Goal: Check status: Check status

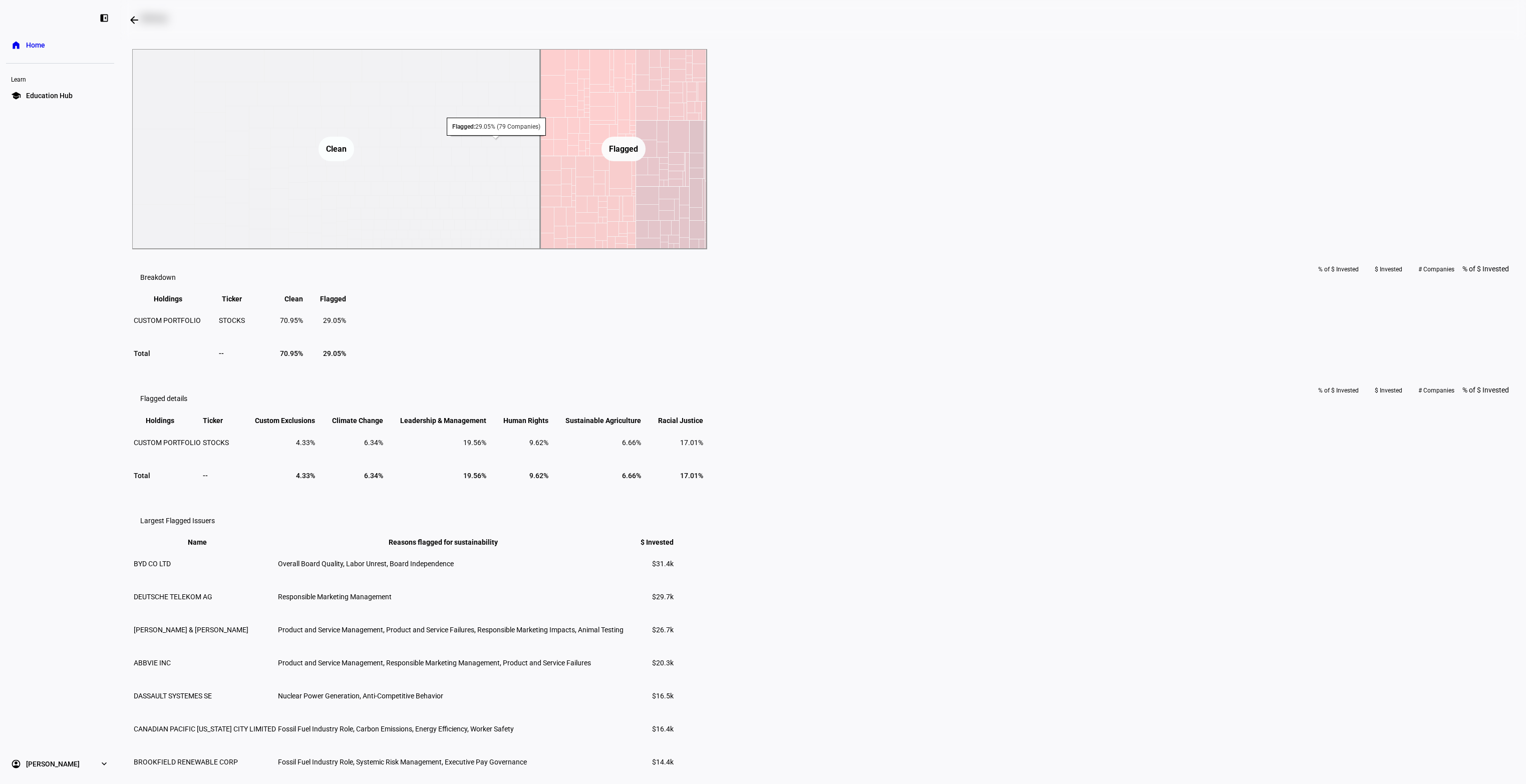
scroll to position [398, 0]
click at [638, 150] on text "Flagged ​ Flagged" at bounding box center [623, 146] width 29 height 9
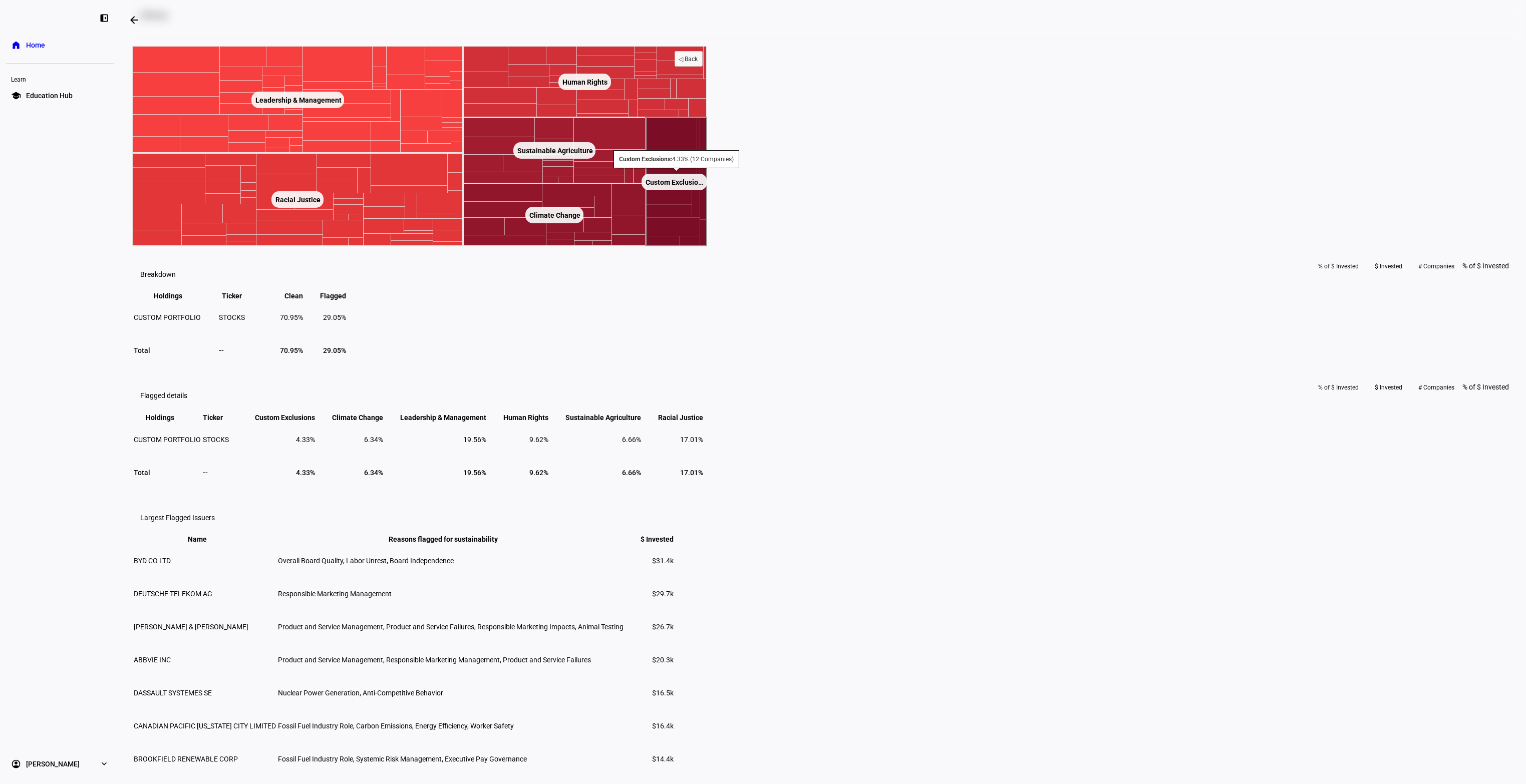
click at [707, 190] on rect at bounding box center [674, 182] width 66 height 17
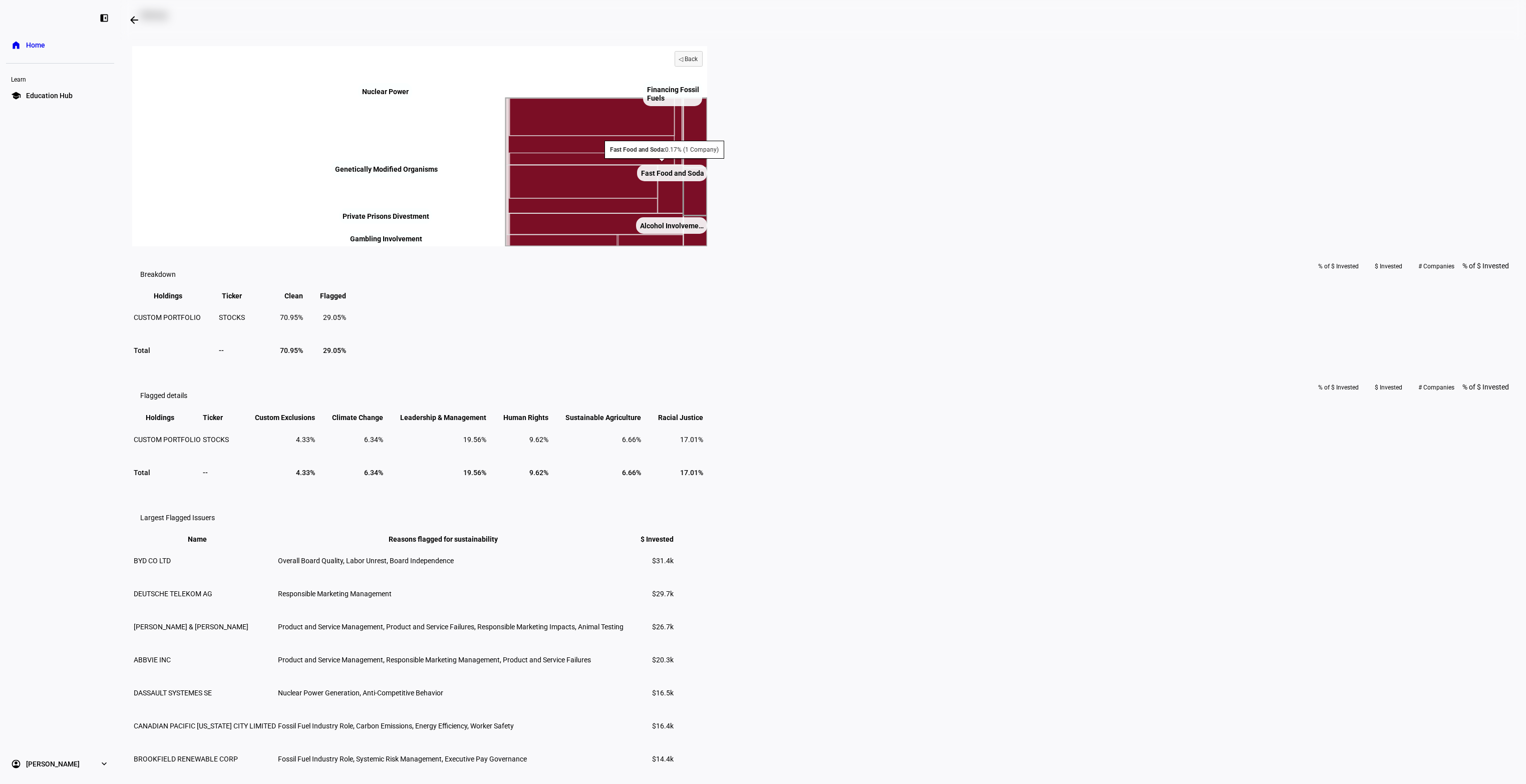
scroll to position [400, 0]
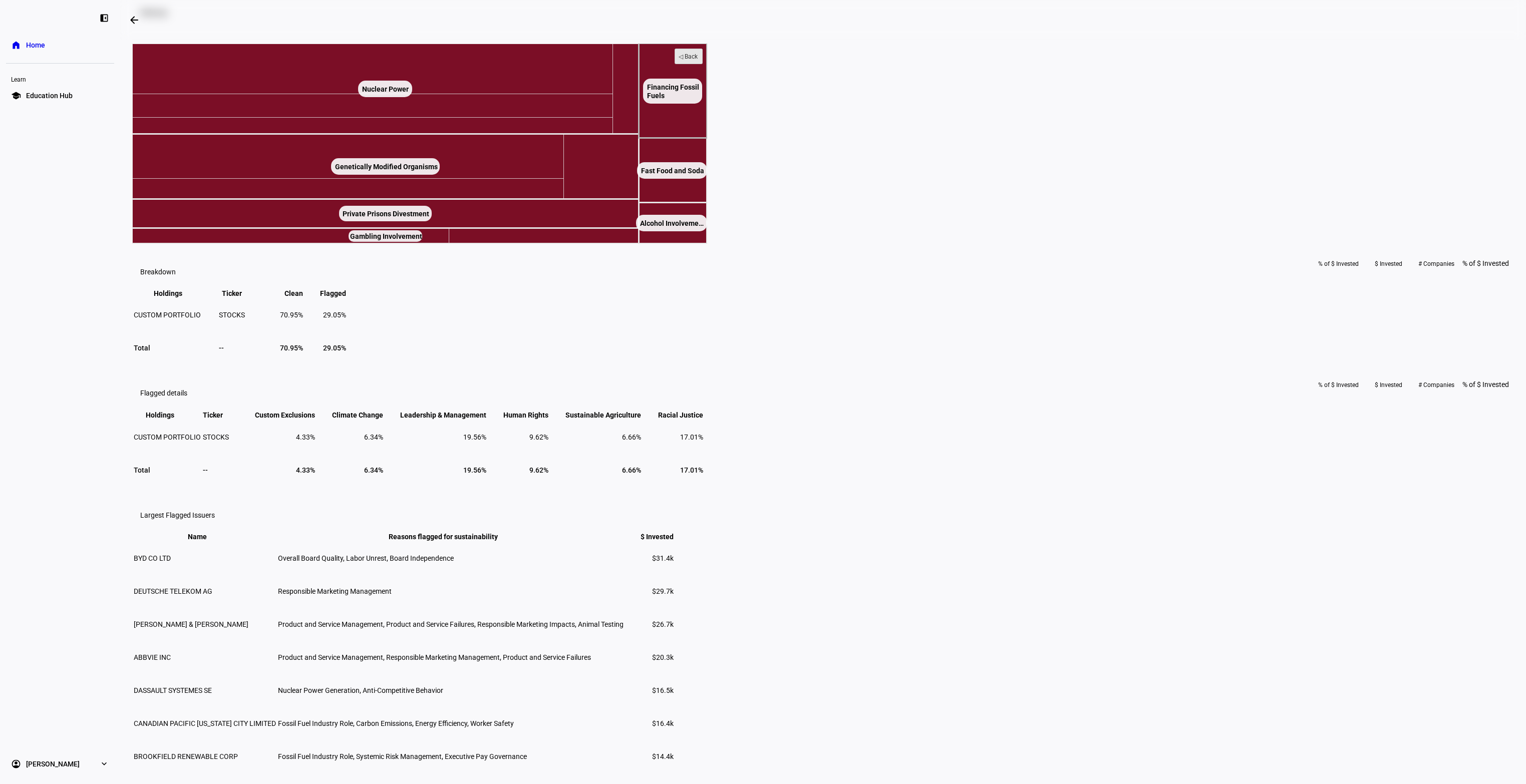
click at [703, 64] on rect at bounding box center [689, 56] width 27 height 15
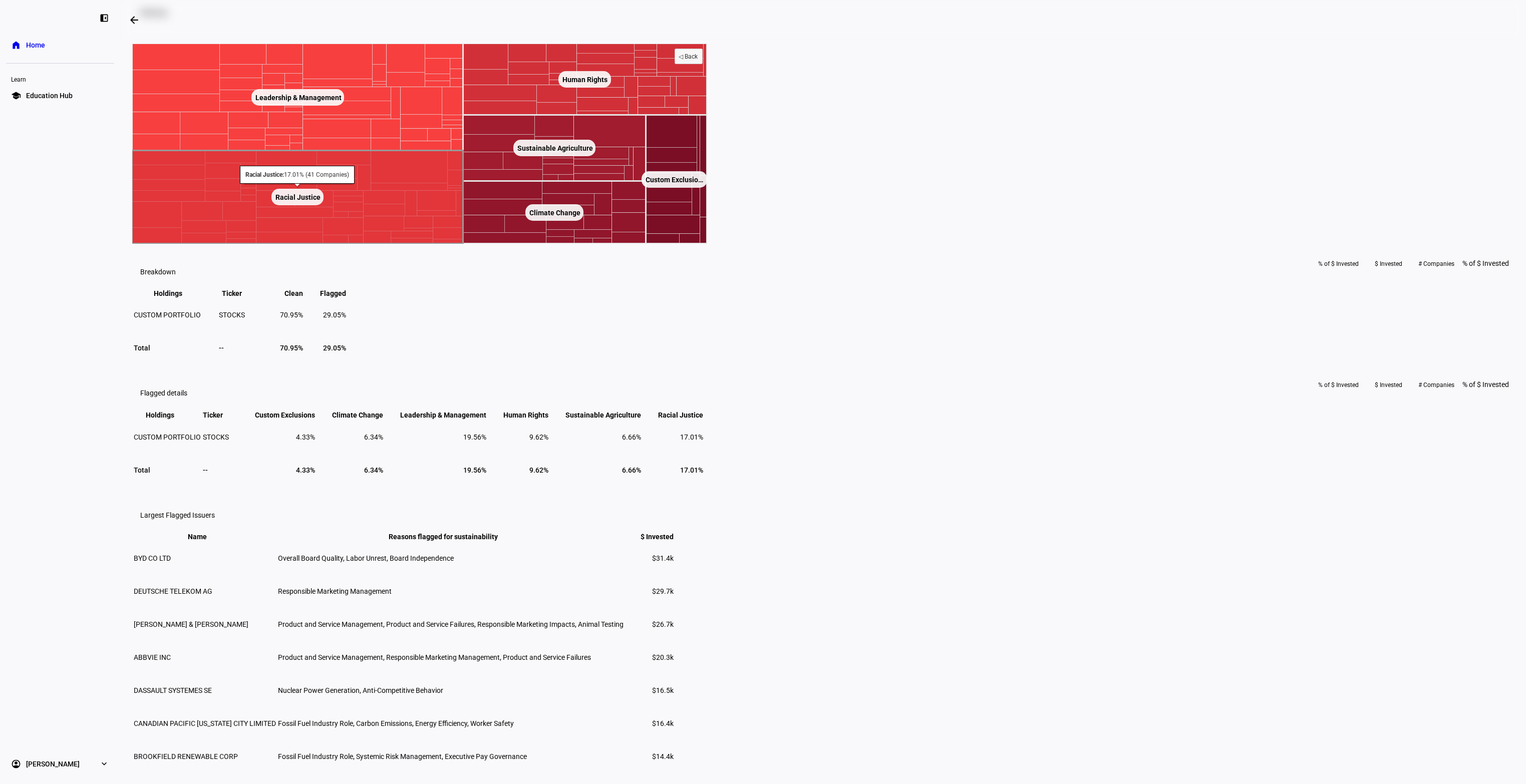
click at [320, 201] on text "Racial Justice ​ Racial Justice" at bounding box center [298, 197] width 45 height 8
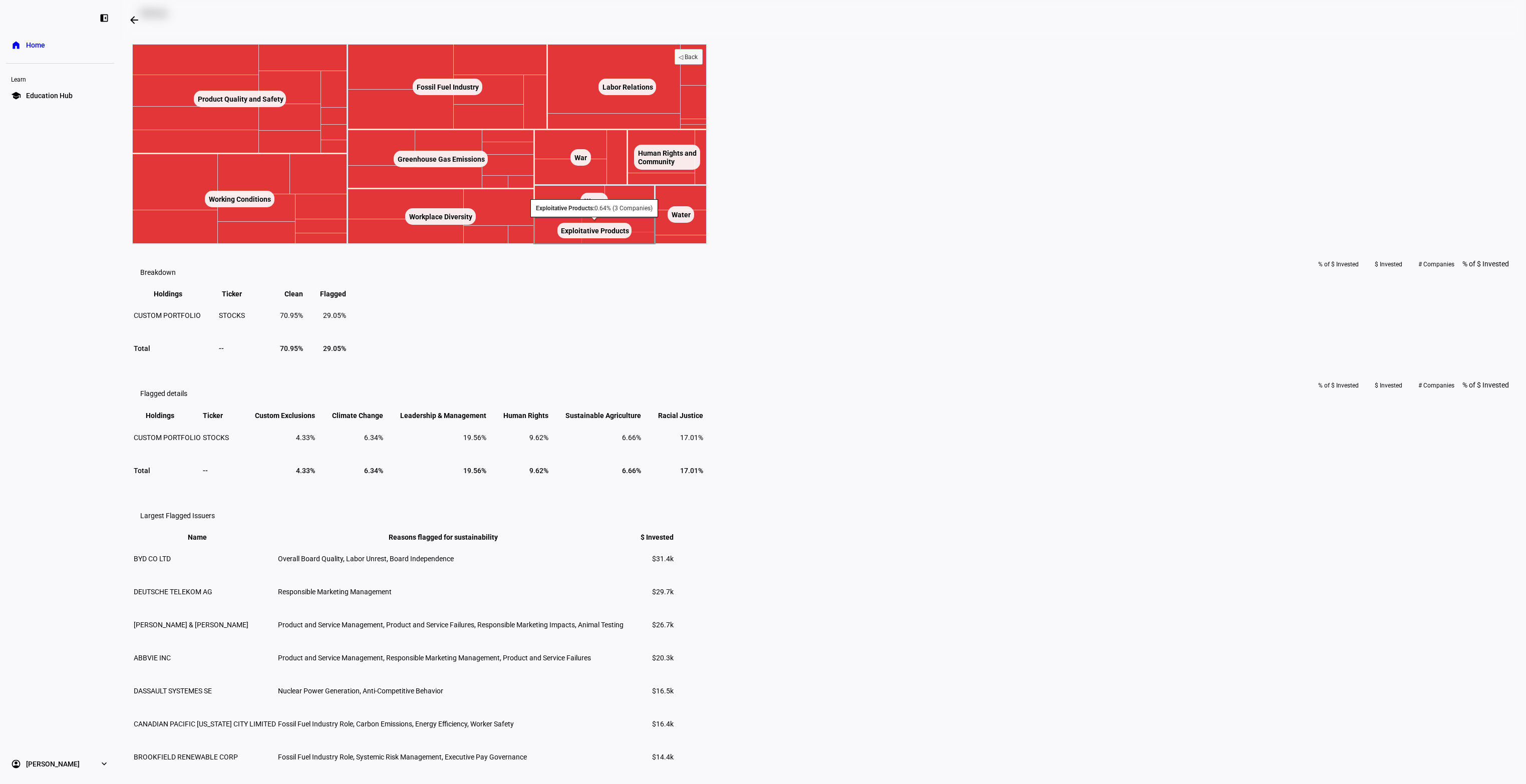
click at [631, 238] on rect at bounding box center [594, 230] width 74 height 15
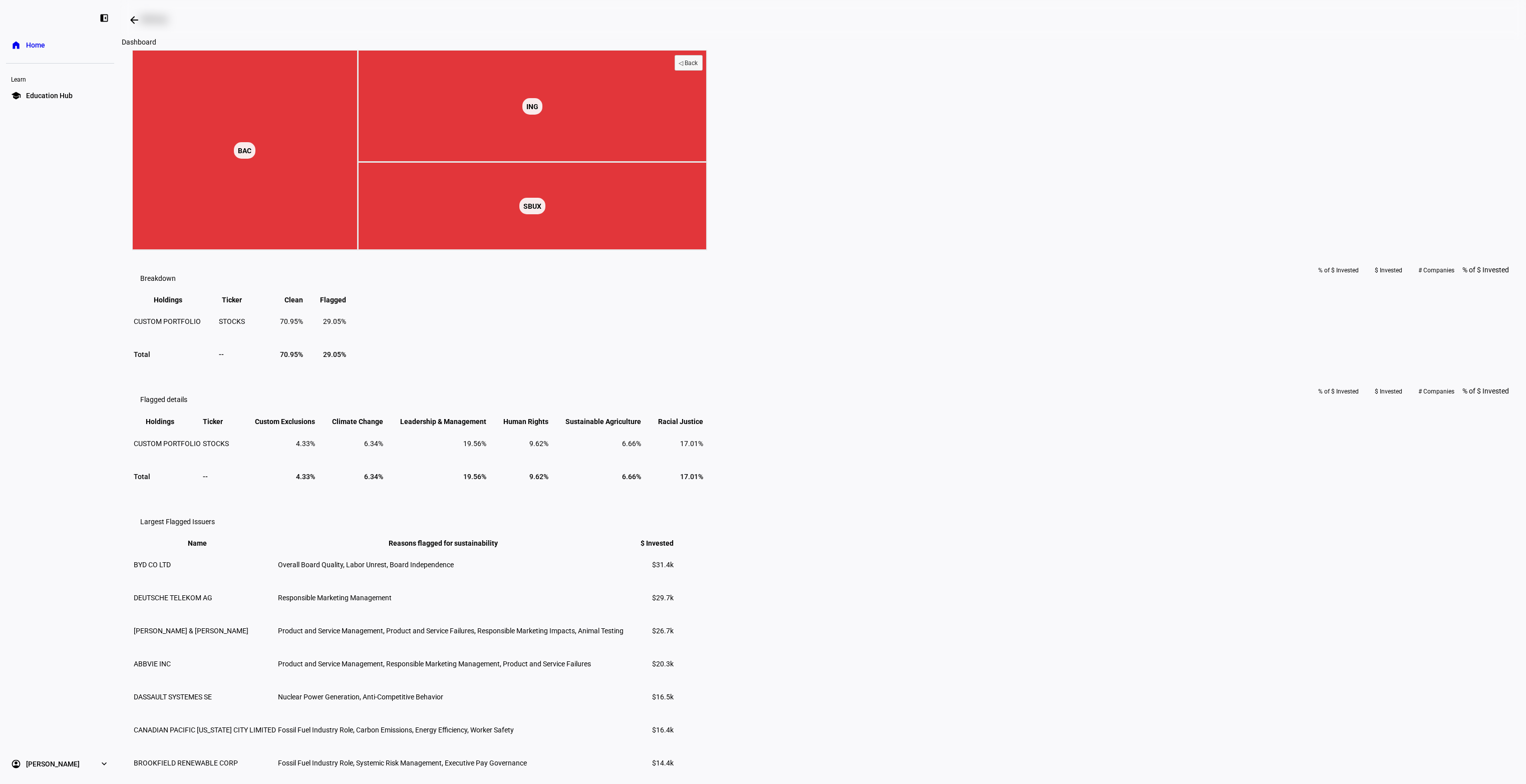
click at [130, 17] on span at bounding box center [134, 20] width 24 height 24
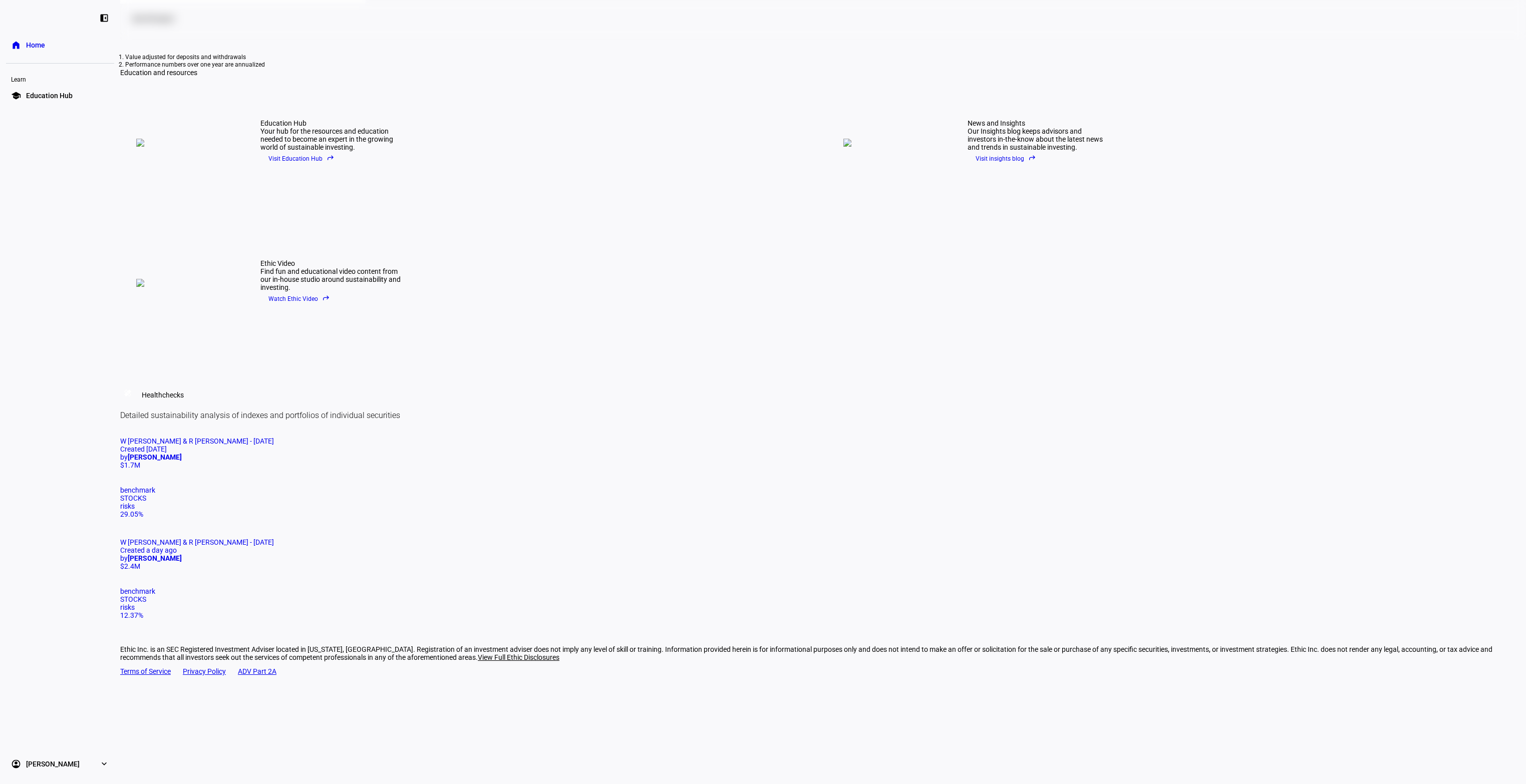
scroll to position [365, 0]
click at [274, 538] on span "W [PERSON_NAME] & R [PERSON_NAME] - [DATE]" at bounding box center [197, 542] width 154 height 8
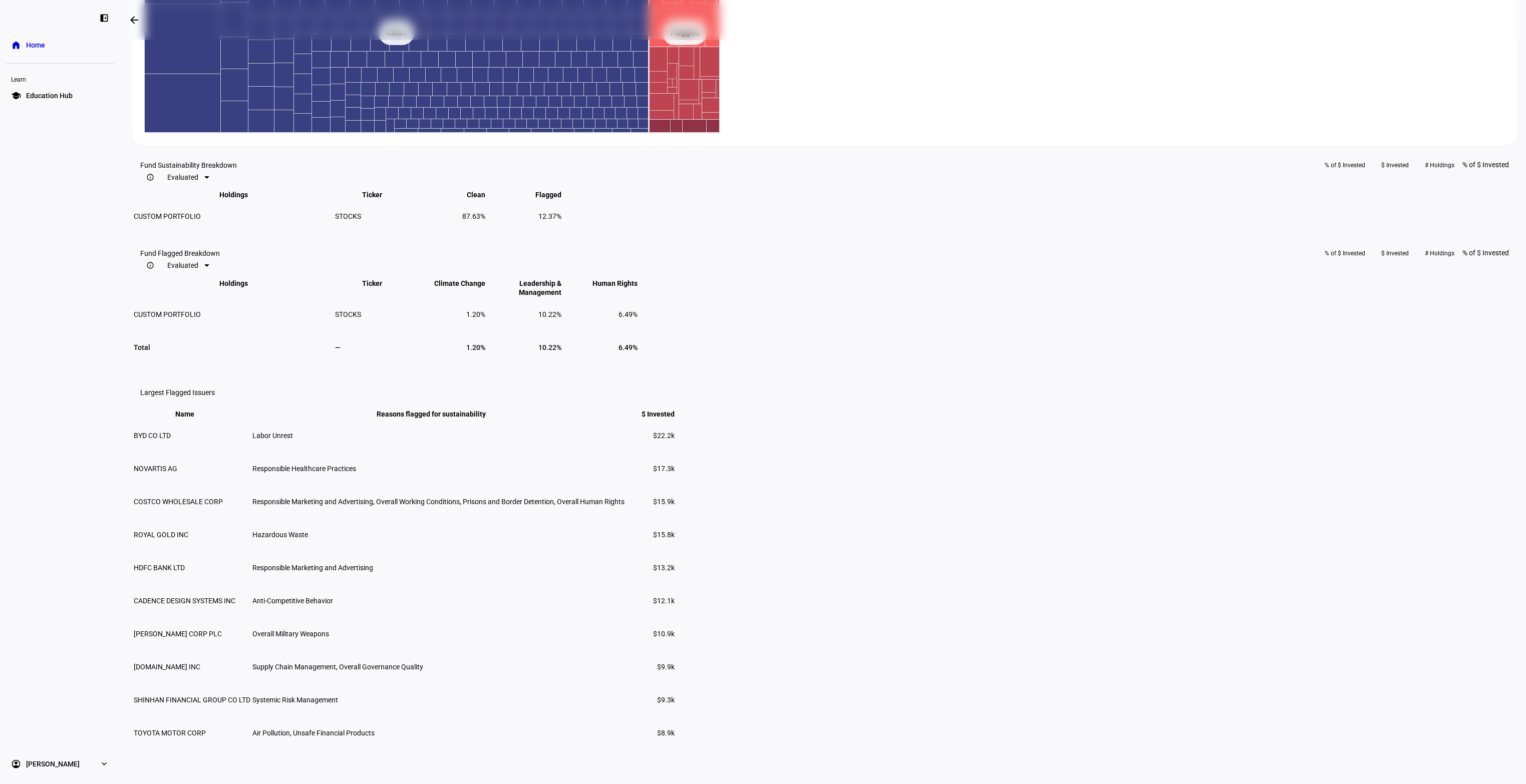
scroll to position [658, 0]
click at [720, 132] on rect at bounding box center [685, 32] width 71 height 200
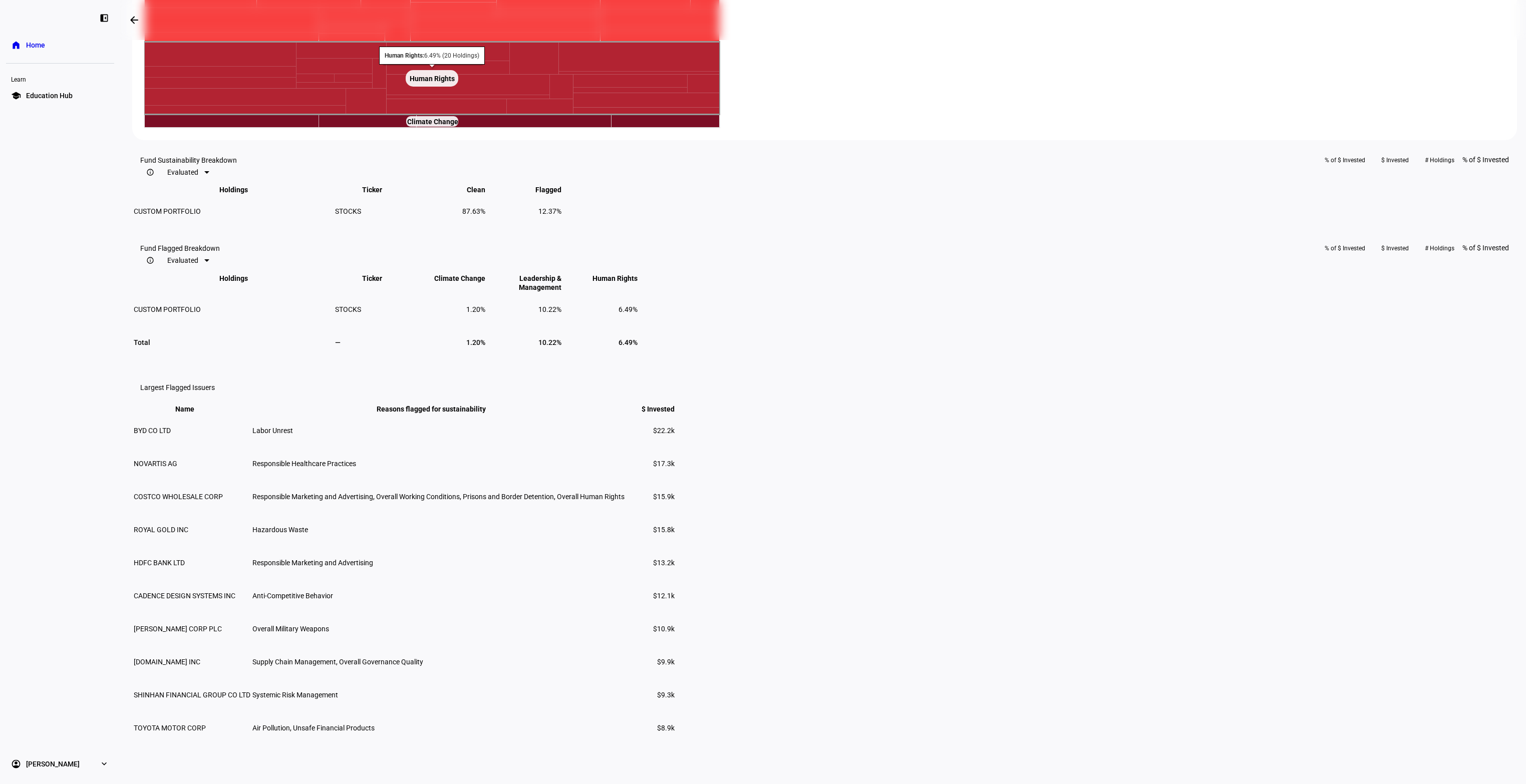
scroll to position [0, 0]
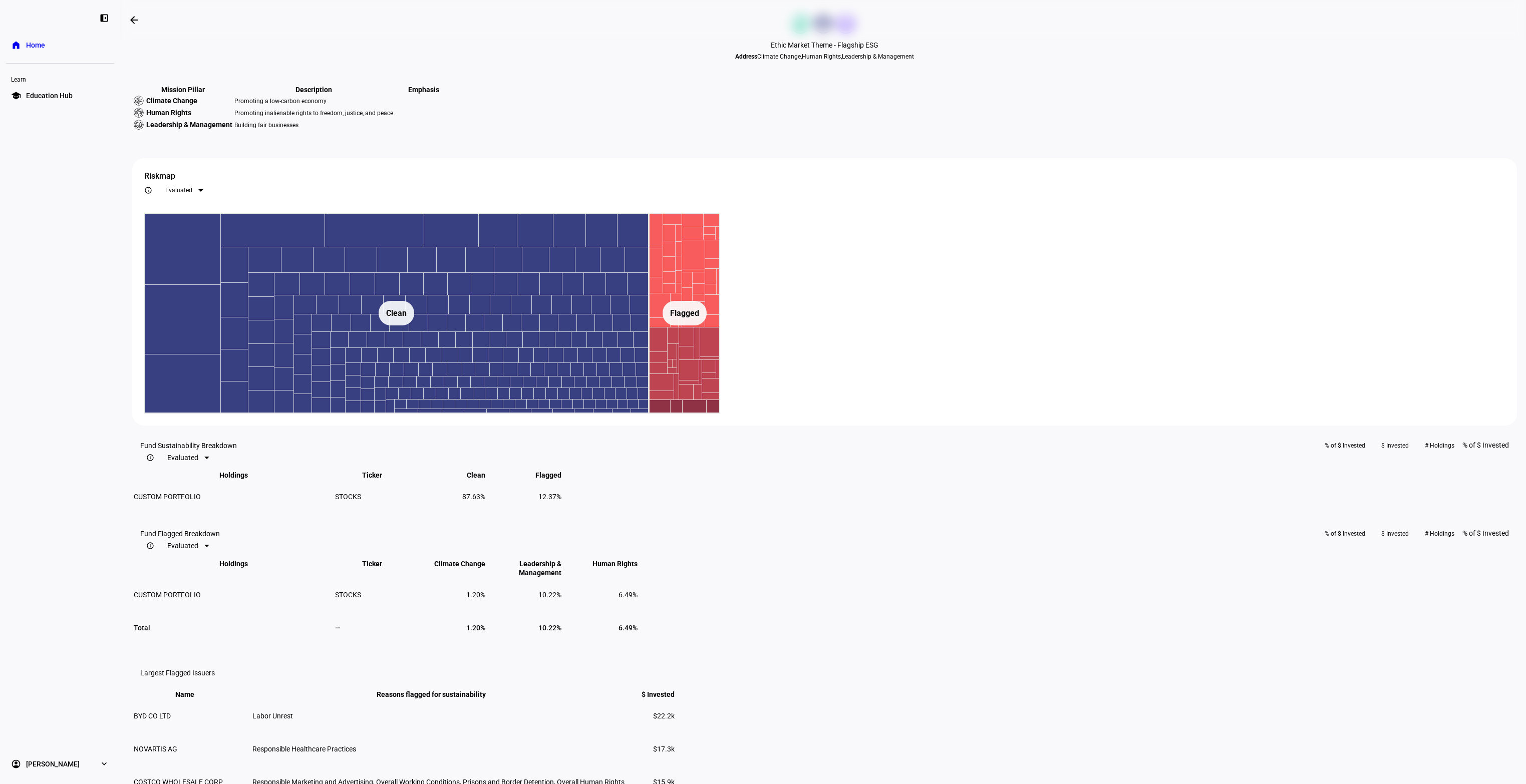
scroll to position [406, 0]
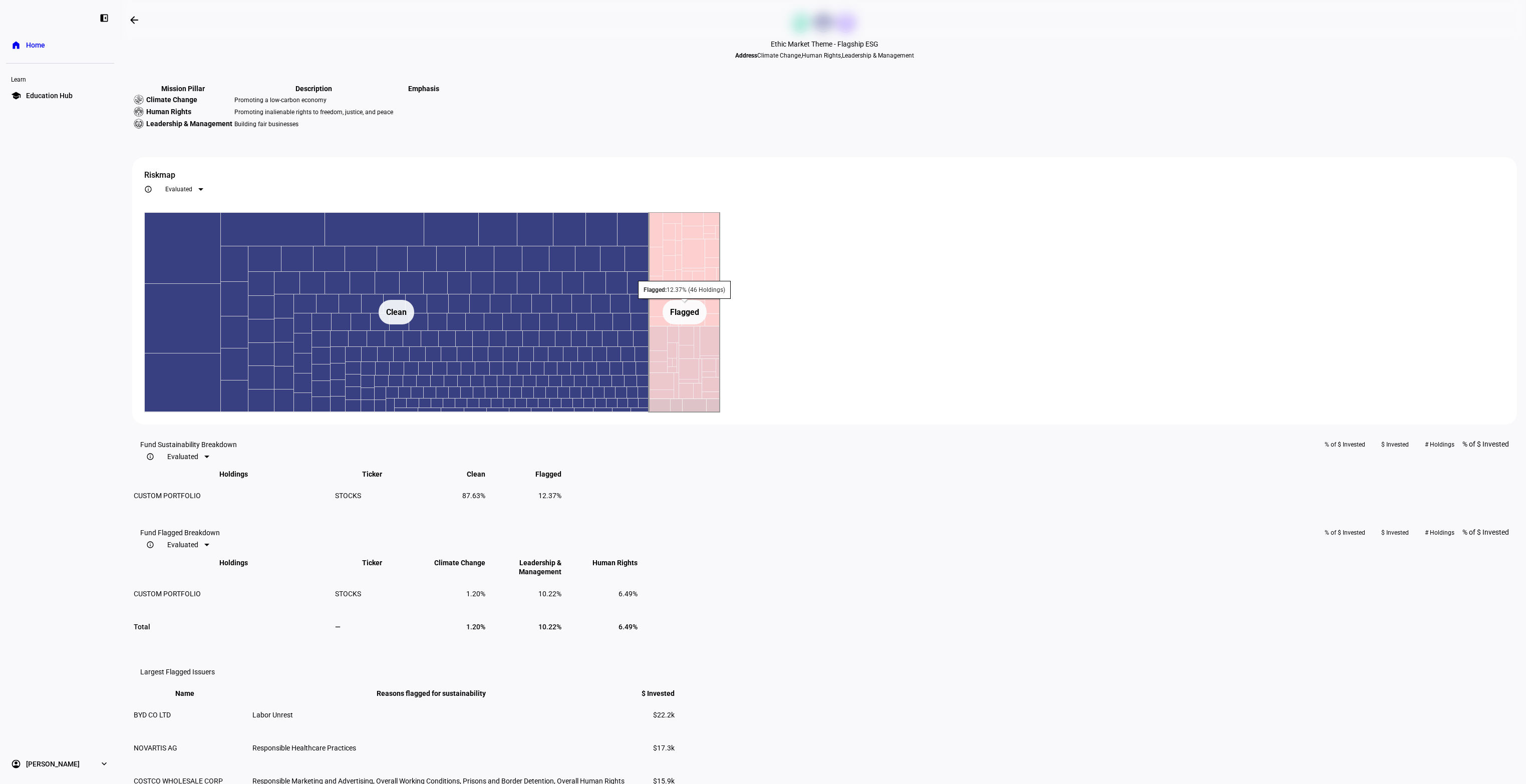
click at [699, 317] on text "Flagged ​ Flagged" at bounding box center [684, 312] width 29 height 9
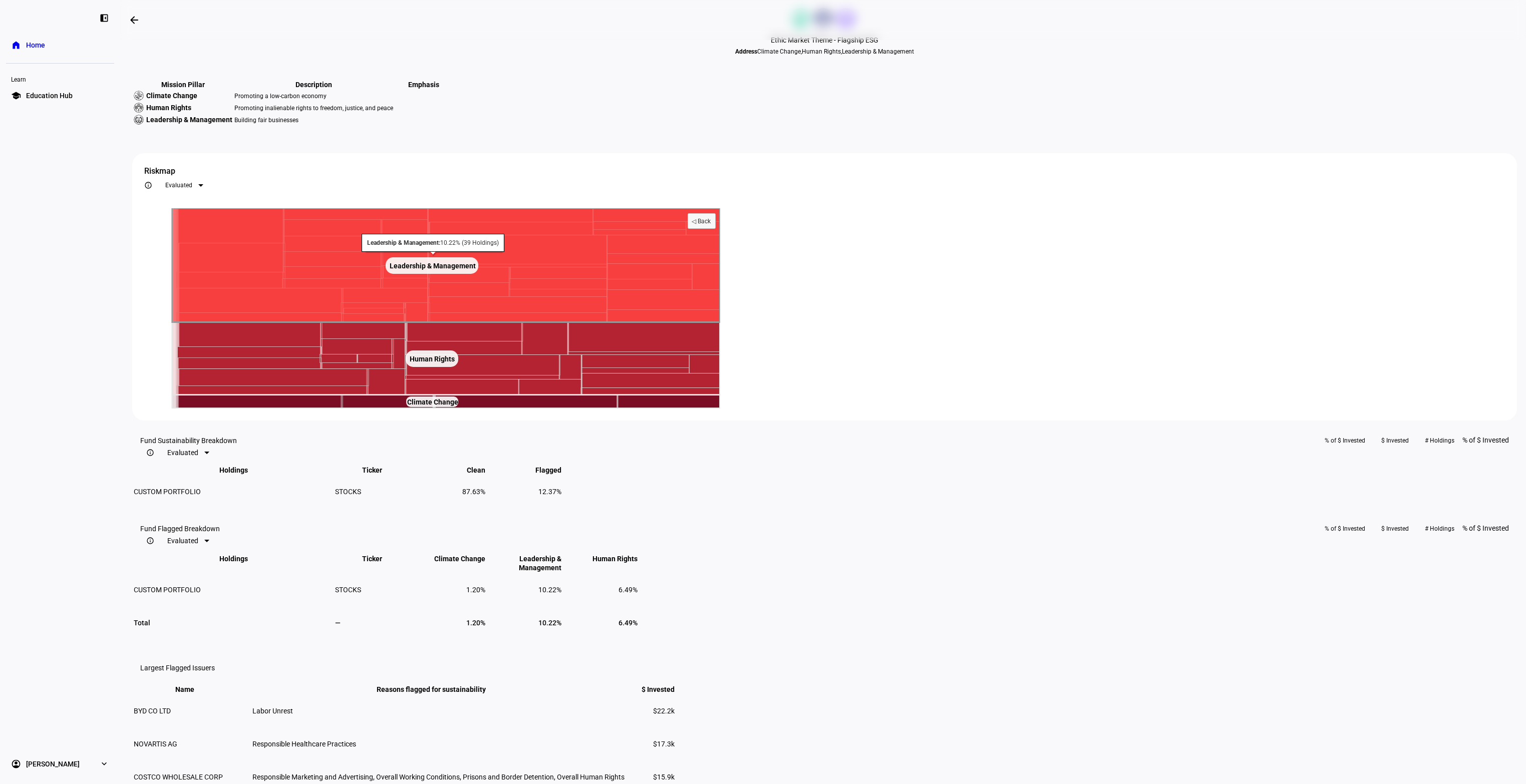
scroll to position [5, 0]
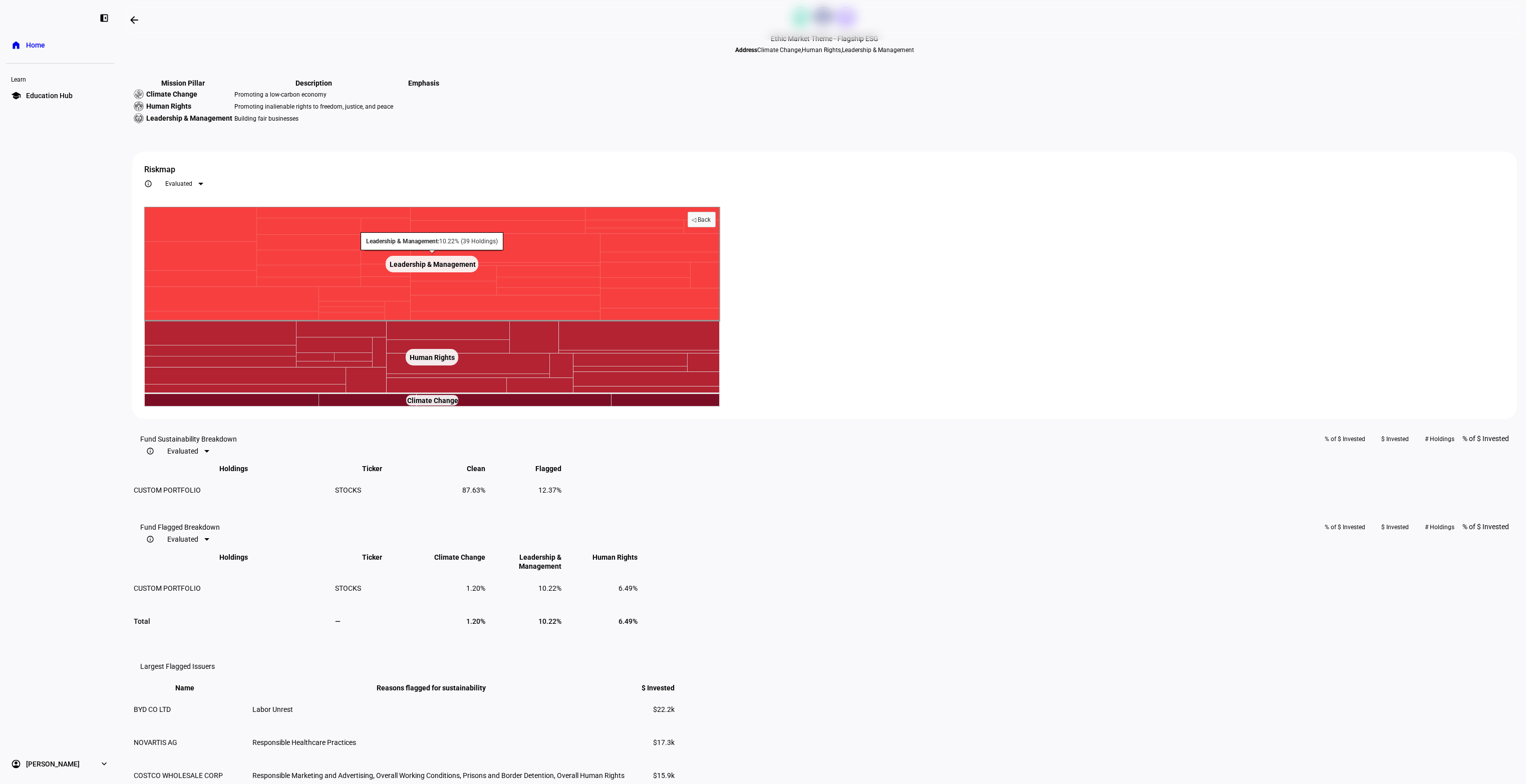
click at [476, 268] on text "Leadership & Management ​ Leadership & Management" at bounding box center [432, 265] width 86 height 8
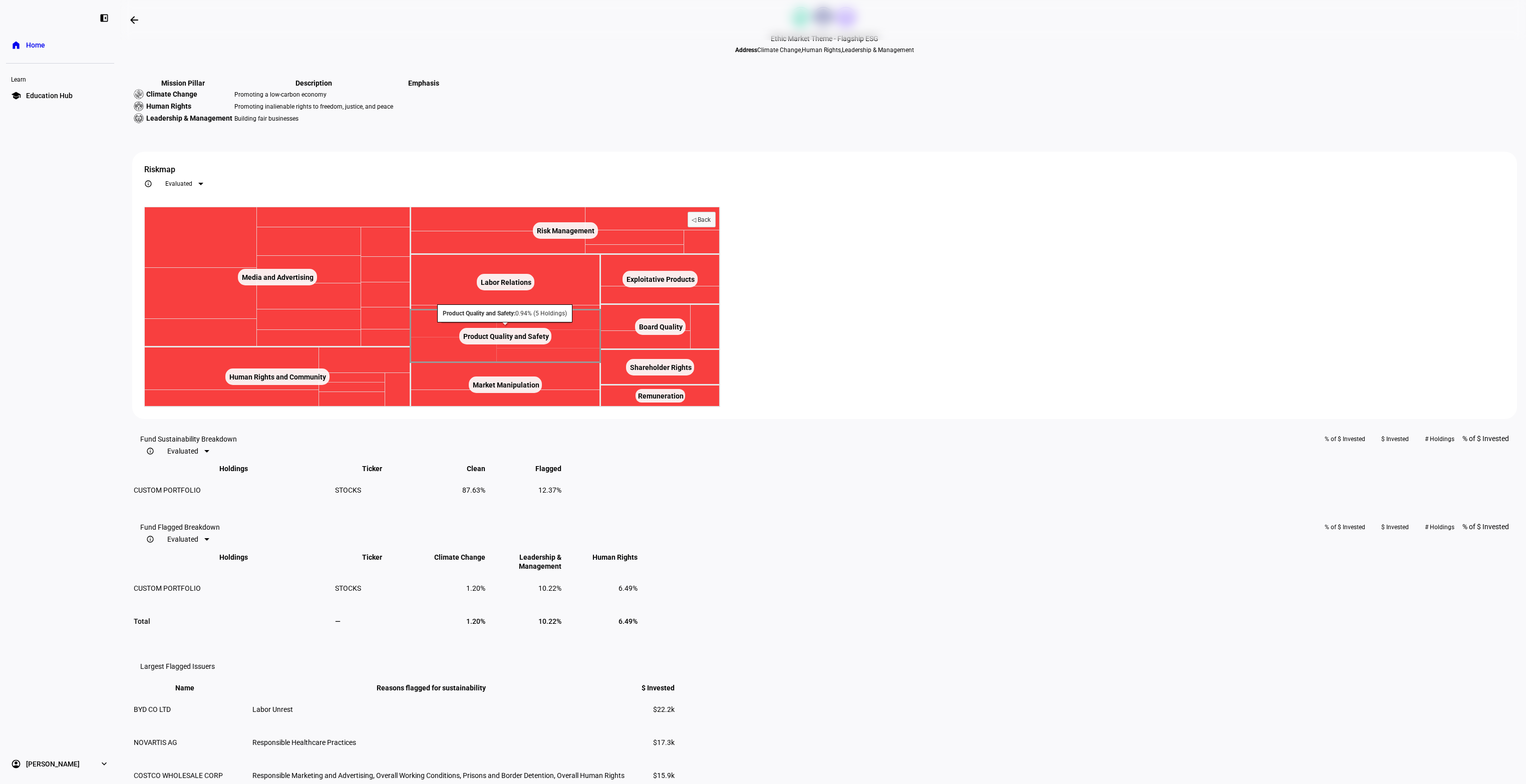
click at [549, 340] on text "Product Quality and Safety ​ Product Quality and Safety" at bounding box center [506, 336] width 86 height 8
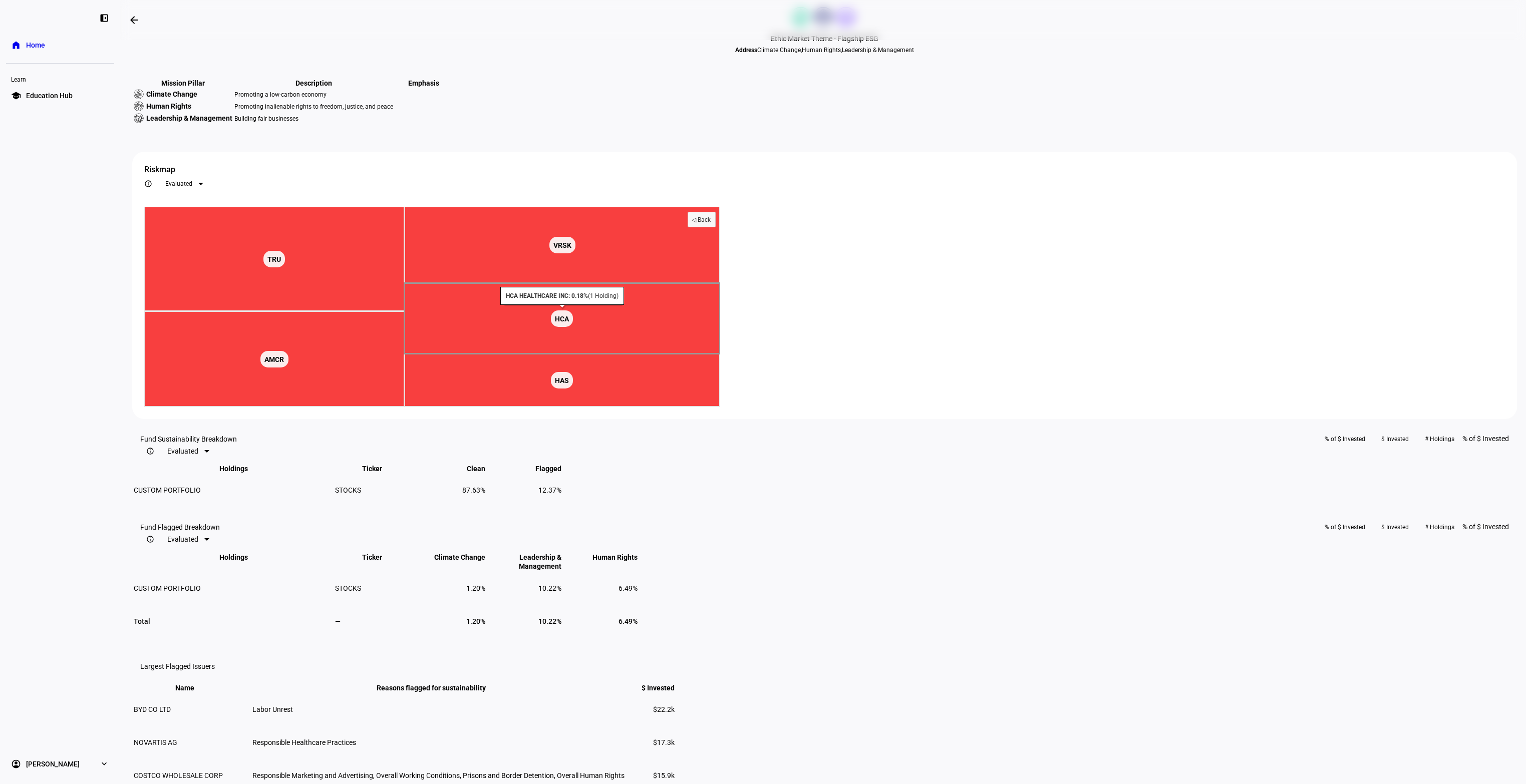
scroll to position [6, 0]
click at [711, 223] on text "◁ Back" at bounding box center [701, 219] width 20 height 7
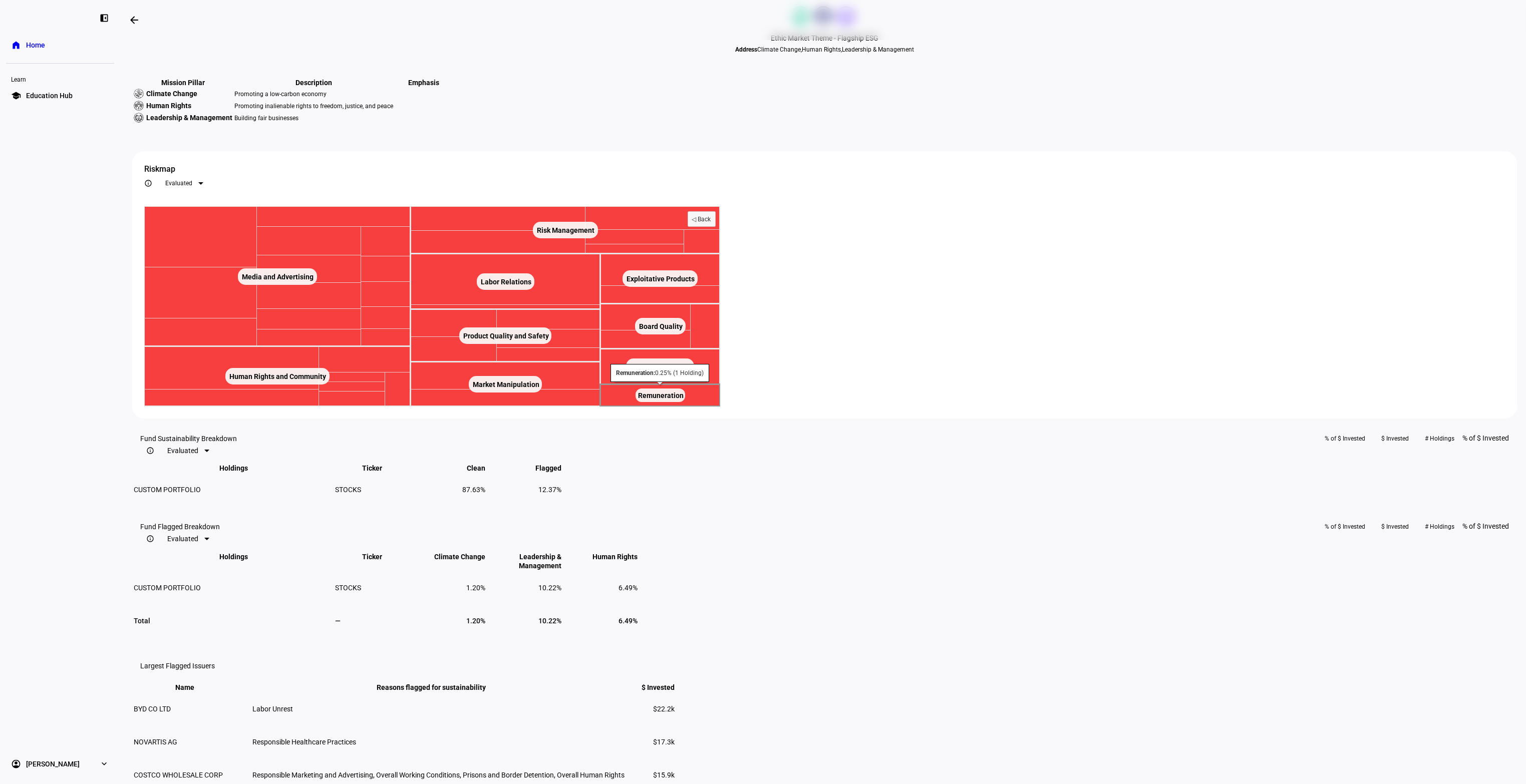
click at [684, 400] on text "Remuneration ​ Remuneration" at bounding box center [661, 396] width 46 height 8
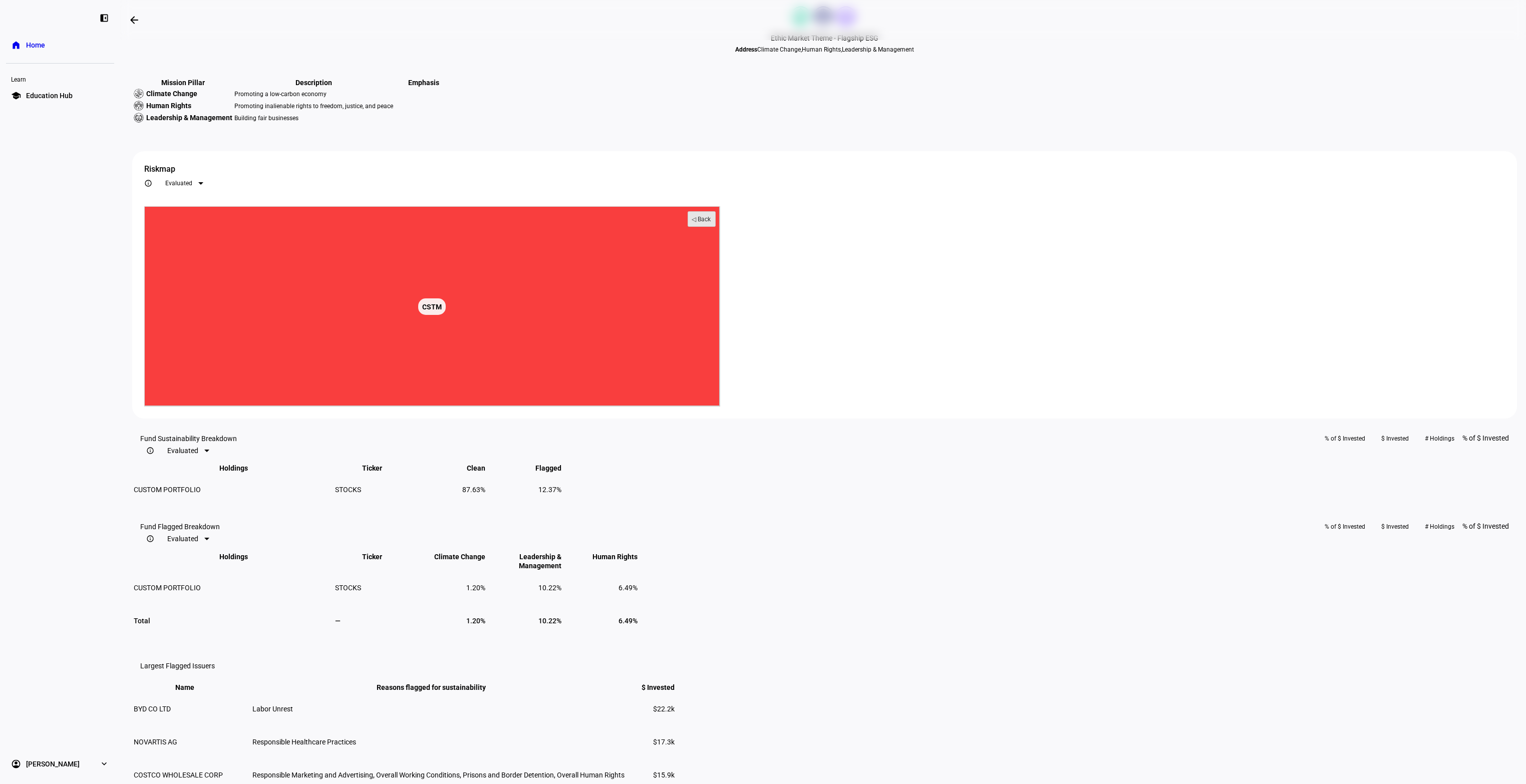
click at [711, 223] on text "◁ Back" at bounding box center [701, 219] width 20 height 7
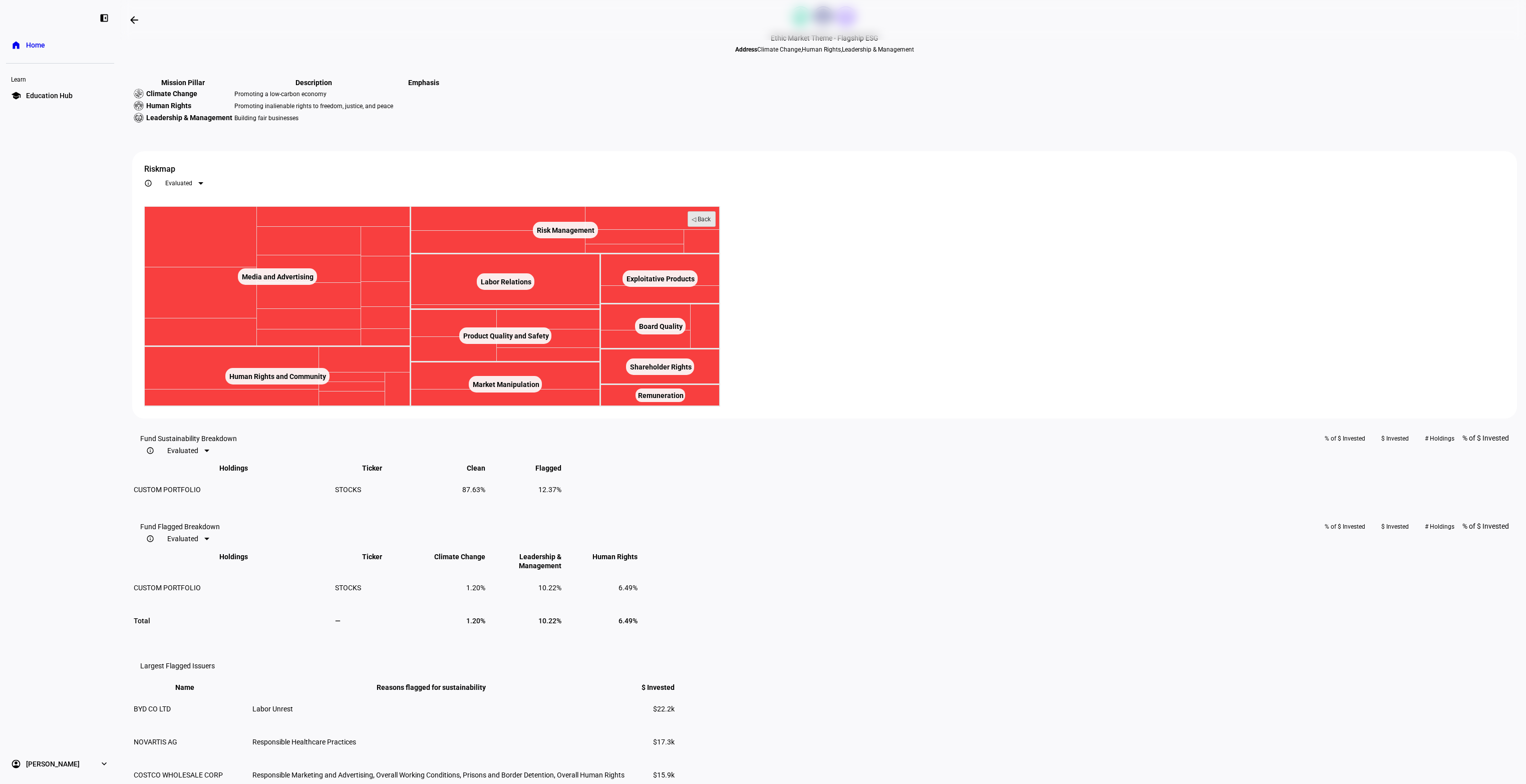
click at [711, 223] on text "◁ Back" at bounding box center [701, 219] width 20 height 7
